Goal: Task Accomplishment & Management: Manage account settings

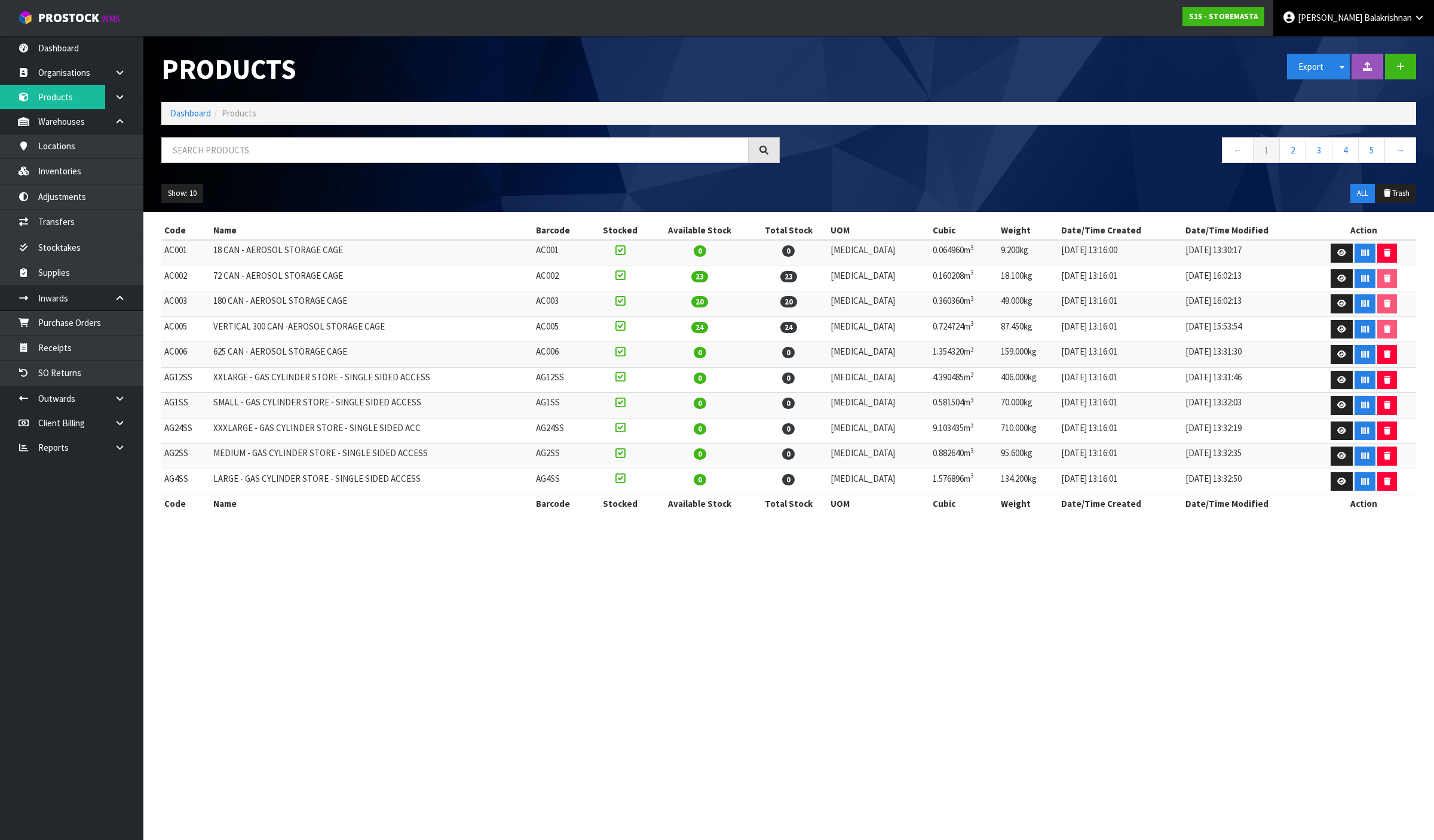
click at [1332, 27] on link "[PERSON_NAME]" at bounding box center [1353, 18] width 160 height 36
click at [1377, 55] on link "Logout" at bounding box center [1385, 47] width 94 height 16
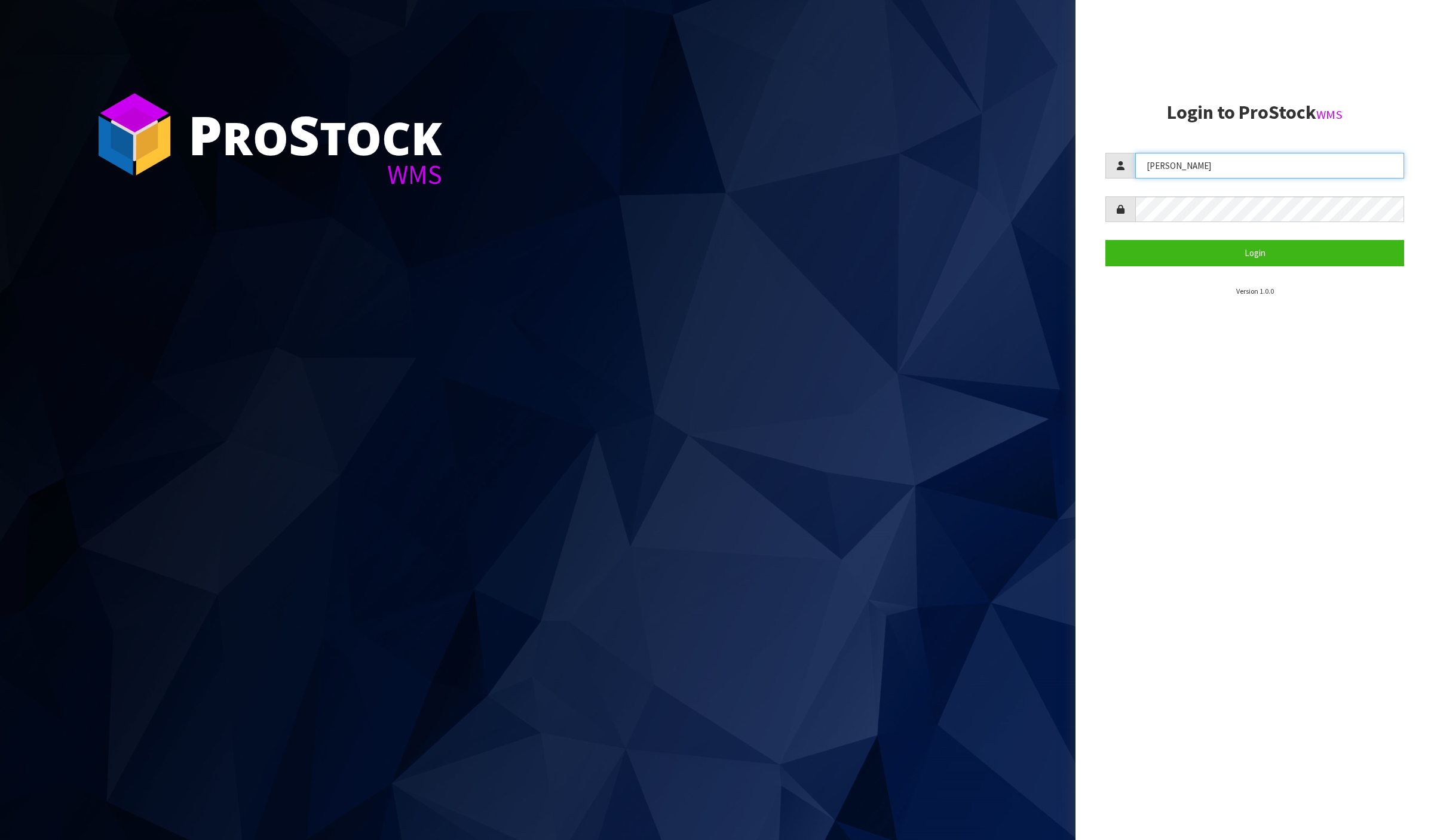
drag, startPoint x: 1161, startPoint y: 171, endPoint x: 965, endPoint y: 180, distance: 196.2
click at [965, 180] on div "P ro S tock WMS Login to ProStock WMS Raj Login Version 1.0.0" at bounding box center [717, 420] width 1434 height 840
type input "[PERSON_NAME]"
click at [1229, 244] on button "Login" at bounding box center [1254, 253] width 299 height 25
